Goal: Information Seeking & Learning: Understand process/instructions

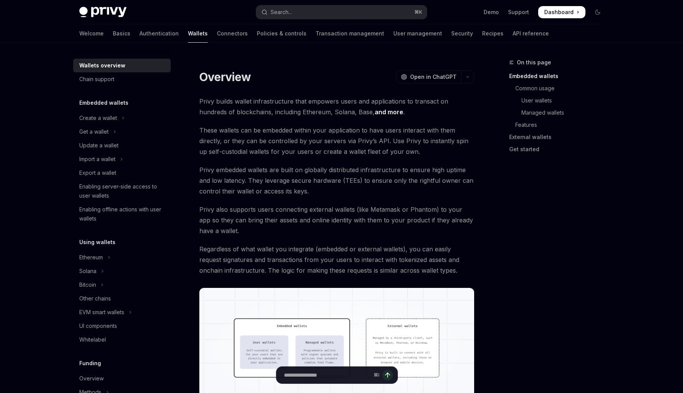
type textarea "*"
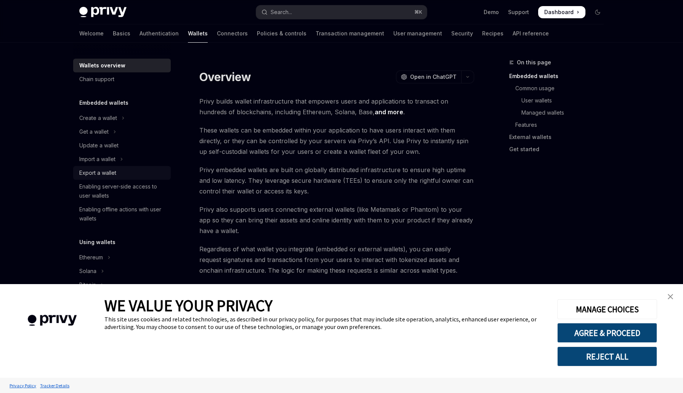
scroll to position [13, 0]
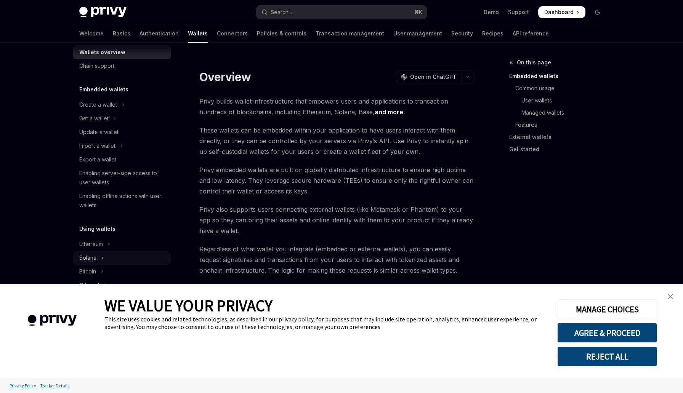
click at [95, 255] on div "Solana" at bounding box center [87, 257] width 17 height 9
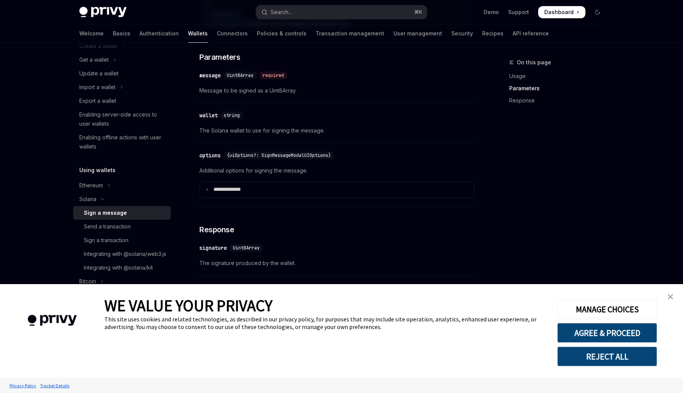
scroll to position [490, 0]
click at [140, 226] on div "Send a transaction" at bounding box center [125, 226] width 82 height 9
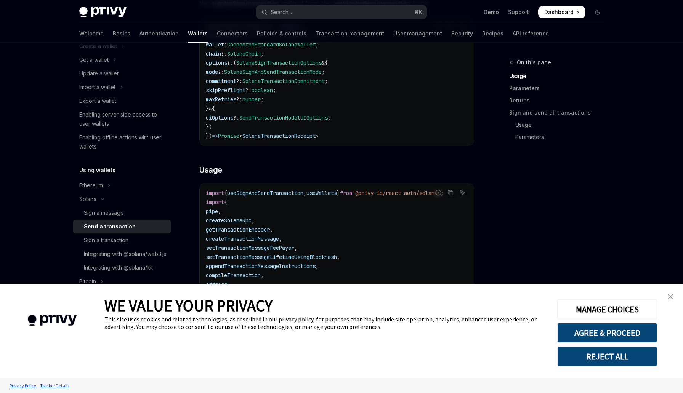
scroll to position [171, 0]
click at [127, 239] on div "Sign a transaction" at bounding box center [106, 240] width 45 height 9
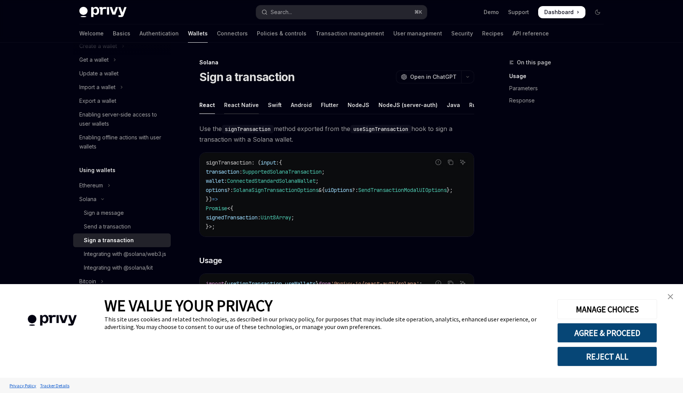
click at [234, 104] on div "React Native" at bounding box center [241, 105] width 35 height 18
type textarea "*"
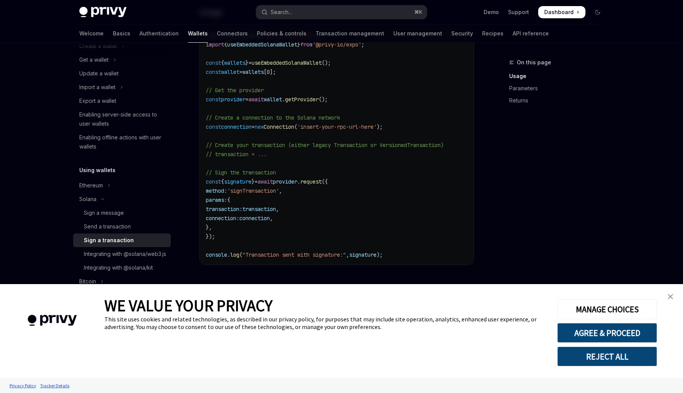
scroll to position [239, 0]
